Goal: Task Accomplishment & Management: Use online tool/utility

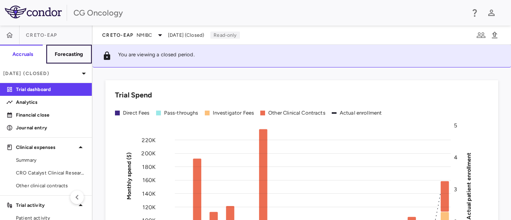
click at [55, 51] on h6 "Forecasting" at bounding box center [69, 54] width 29 height 7
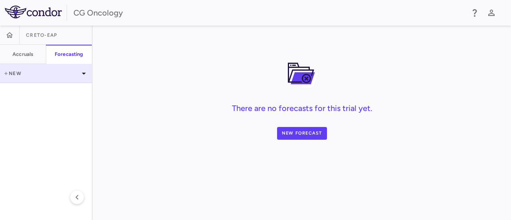
click at [85, 74] on icon at bounding box center [84, 74] width 10 height 10
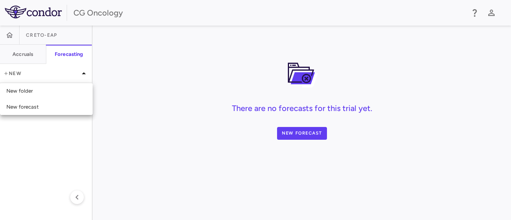
click at [107, 72] on div at bounding box center [255, 110] width 511 height 220
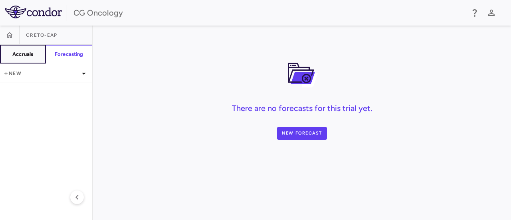
click at [17, 50] on button "Accruals" at bounding box center [23, 54] width 46 height 19
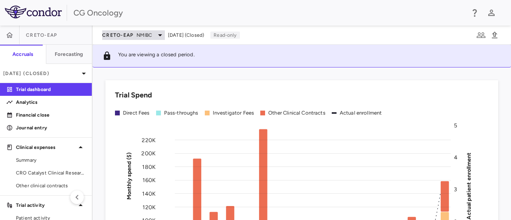
click at [160, 33] on icon at bounding box center [160, 35] width 10 height 10
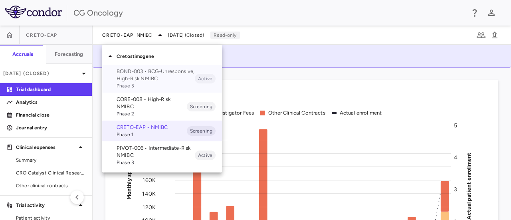
click at [138, 75] on p "BOND-003 • BCG-Unresponsive, High-Risk NMIBC" at bounding box center [155, 75] width 78 height 14
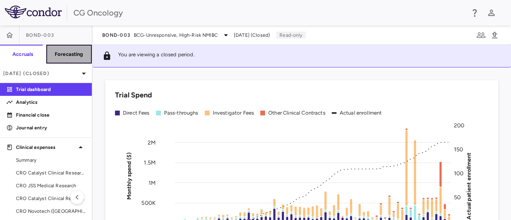
click at [66, 52] on h6 "Forecasting" at bounding box center [69, 54] width 29 height 7
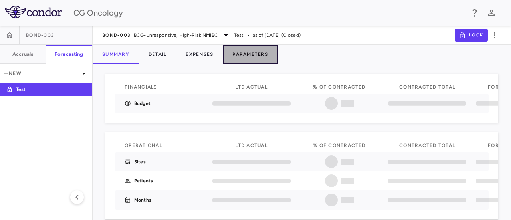
click at [247, 54] on button "Parameters" at bounding box center [250, 54] width 55 height 19
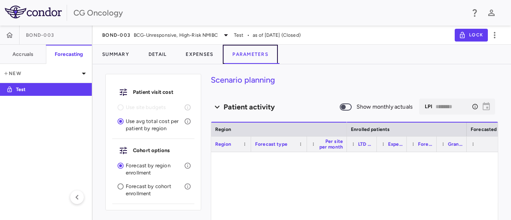
type input "********"
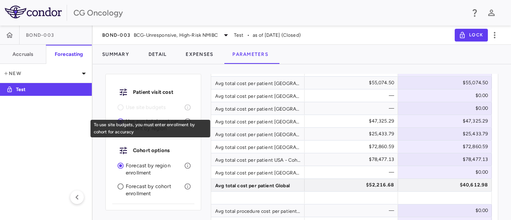
click at [119, 106] on li "Use site budgets" at bounding box center [153, 108] width 82 height 14
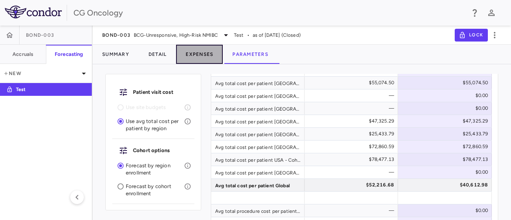
click at [203, 52] on button "Expenses" at bounding box center [199, 54] width 47 height 19
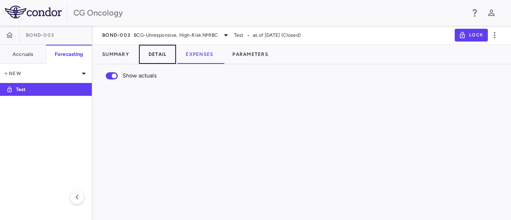
click at [154, 54] on button "Detail" at bounding box center [157, 54] width 37 height 19
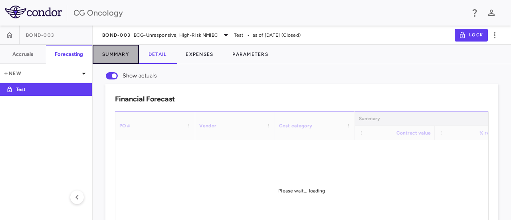
click at [108, 51] on button "Summary" at bounding box center [116, 54] width 46 height 19
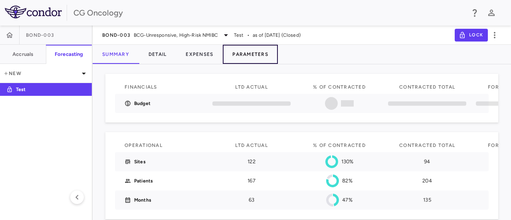
click at [239, 56] on button "Parameters" at bounding box center [250, 54] width 55 height 19
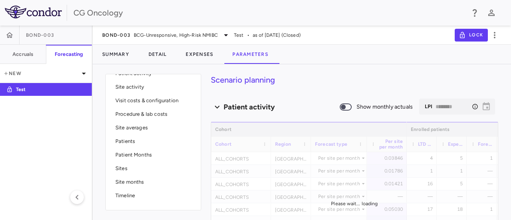
scroll to position [158, 0]
click at [136, 101] on p "Visit costs & configuration" at bounding box center [153, 99] width 76 height 7
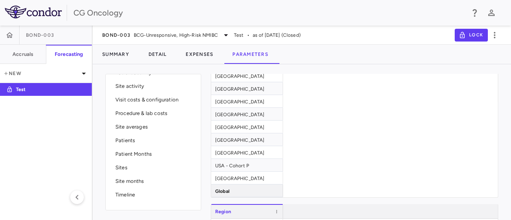
scroll to position [621, 0]
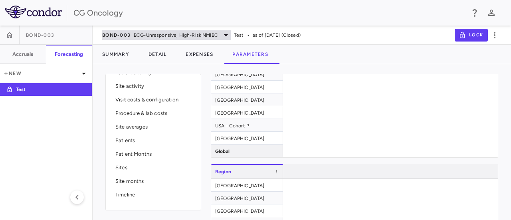
click at [223, 35] on icon at bounding box center [226, 35] width 10 height 10
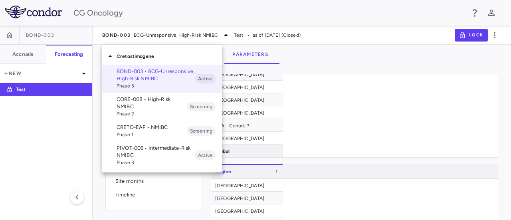
click at [146, 102] on p "CORE-008 • High-Risk NMIBC" at bounding box center [151, 103] width 70 height 14
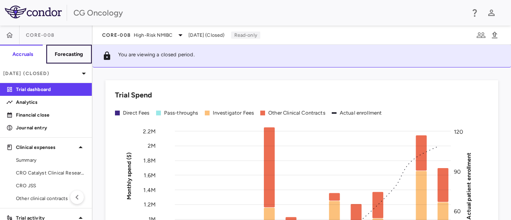
click at [77, 53] on h6 "Forecasting" at bounding box center [69, 54] width 29 height 7
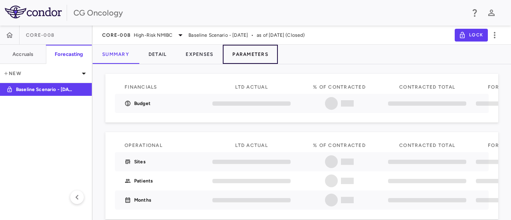
click at [236, 55] on button "Parameters" at bounding box center [250, 54] width 55 height 19
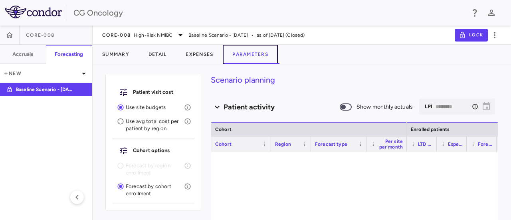
type input "********"
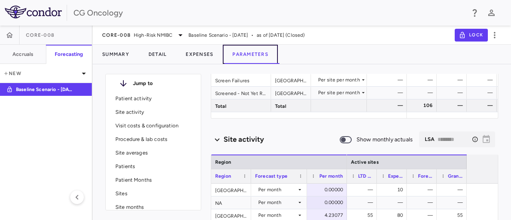
scroll to position [154, 0]
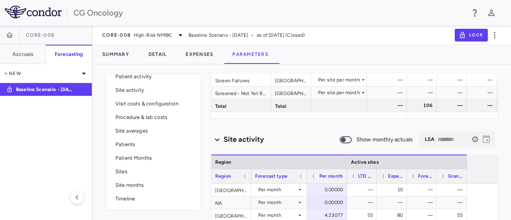
click at [171, 102] on p "Visit costs & configuration" at bounding box center [153, 103] width 76 height 7
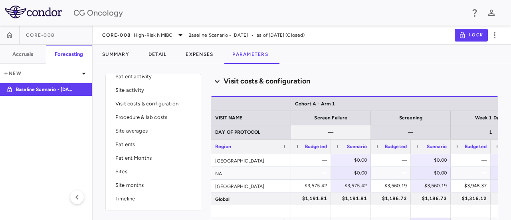
scroll to position [544, 0]
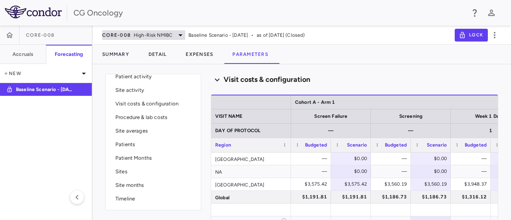
click at [179, 36] on icon at bounding box center [181, 35] width 10 height 10
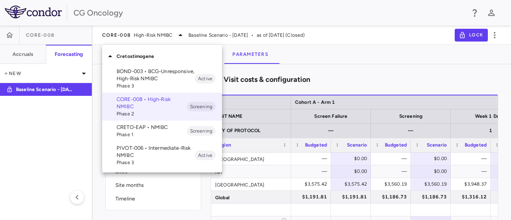
click at [154, 74] on p "BOND-003 • BCG-Unresponsive, High-Risk NMIBC" at bounding box center [155, 75] width 78 height 14
